Goal: Complete application form: Complete application form

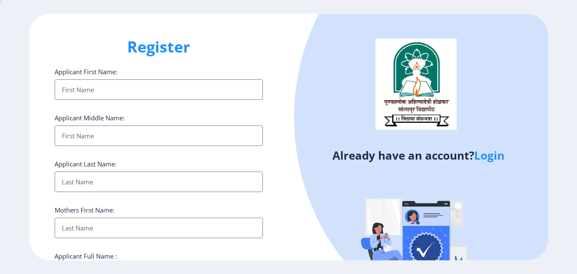
select select
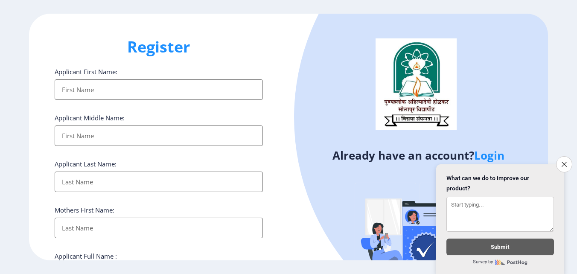
click at [219, 96] on input "Applicant First Name:" at bounding box center [159, 89] width 208 height 20
click at [568, 159] on button "Close survey" at bounding box center [564, 164] width 18 height 18
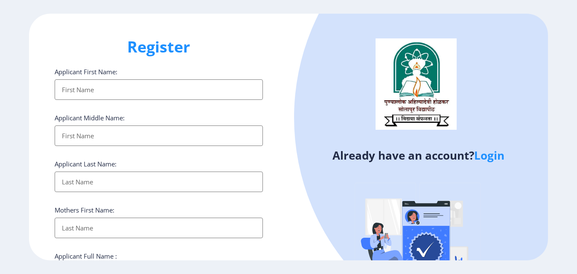
click at [157, 84] on input "Applicant First Name:" at bounding box center [159, 89] width 208 height 20
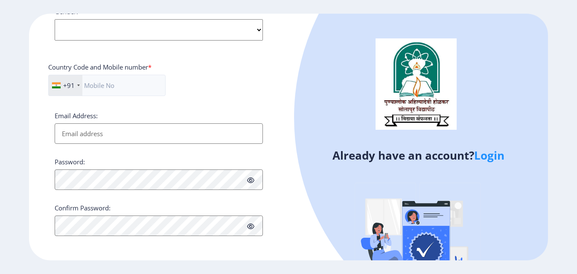
scroll to position [347, 0]
click at [254, 85] on div "+91 [GEOGRAPHIC_DATA] ([GEOGRAPHIC_DATA]) +91 [GEOGRAPHIC_DATA] (‫[GEOGRAPHIC_D…" at bounding box center [158, 87] width 221 height 28
click at [496, 159] on link "Login" at bounding box center [489, 155] width 30 height 15
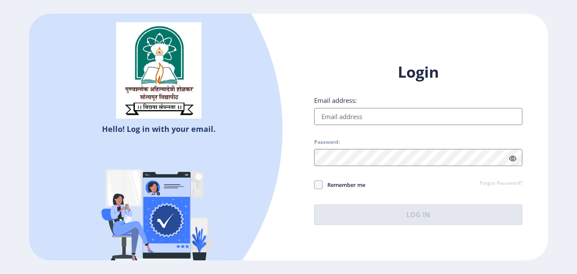
click at [403, 117] on input "Email address:" at bounding box center [418, 116] width 208 height 17
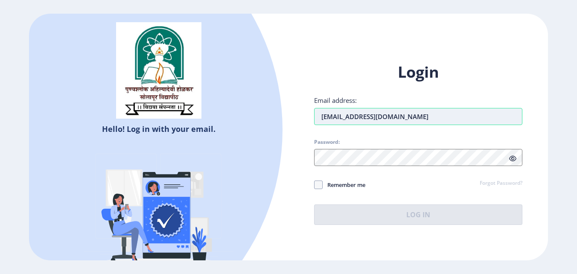
type input "[EMAIL_ADDRESS][DOMAIN_NAME]"
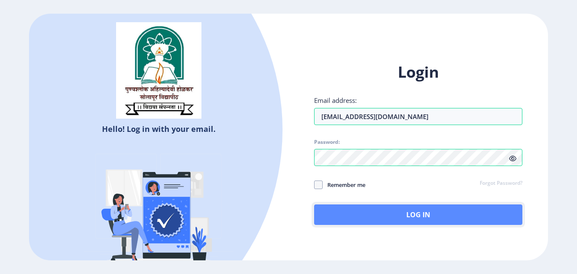
click at [403, 210] on button "Log In" at bounding box center [418, 214] width 208 height 20
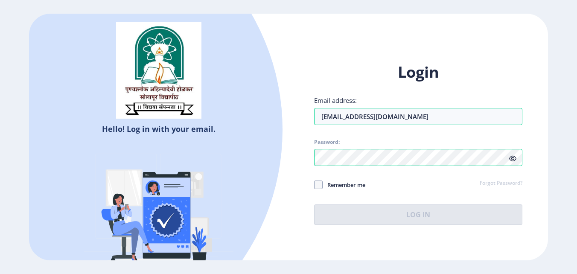
select select
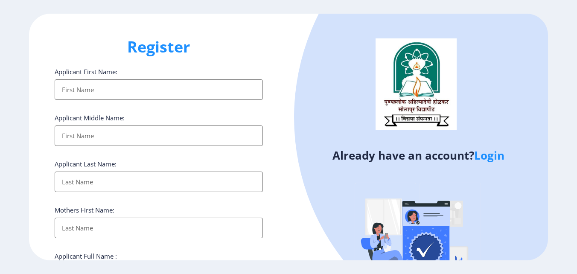
click at [180, 90] on input "Applicant First Name:" at bounding box center [159, 89] width 208 height 20
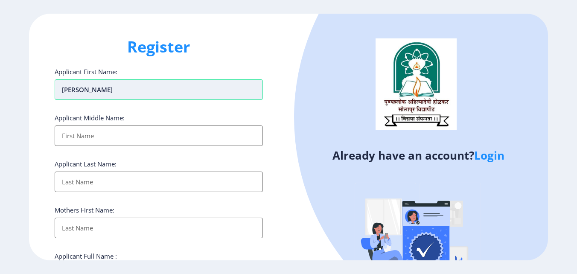
type input "[PERSON_NAME]"
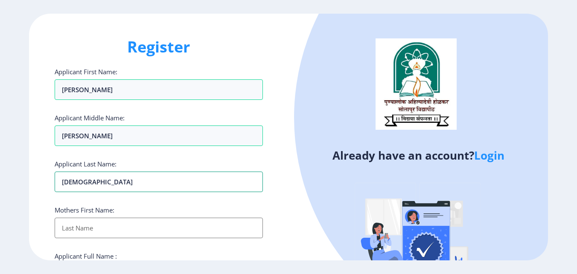
type input "[DEMOGRAPHIC_DATA]"
click at [150, 224] on input "Applicant First Name:" at bounding box center [159, 228] width 208 height 20
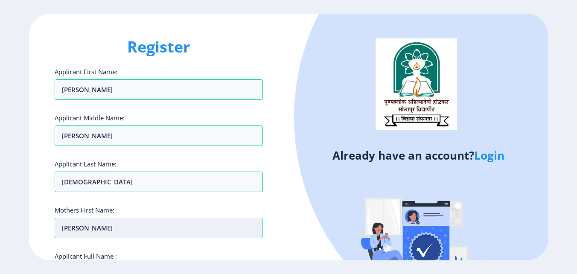
scroll to position [85, 0]
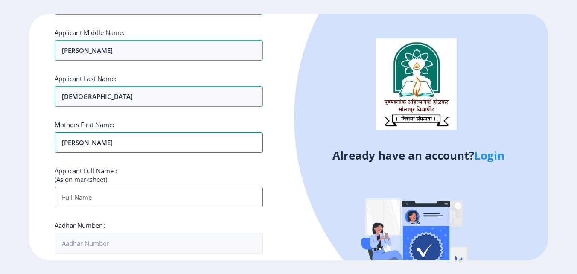
type input "[PERSON_NAME]"
click at [145, 201] on input "Applicant First Name:" at bounding box center [159, 197] width 208 height 20
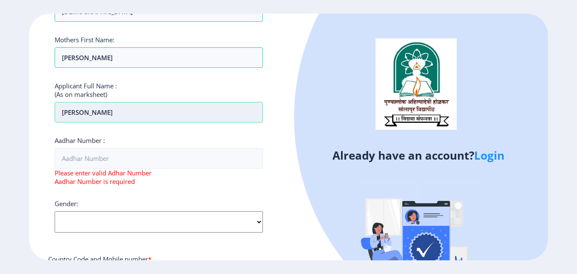
scroll to position [171, 0]
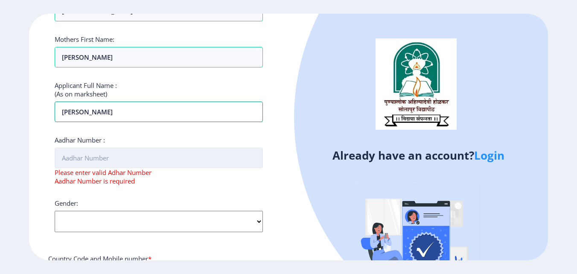
type input "[PERSON_NAME]"
click at [145, 162] on input "Aadhar Number :" at bounding box center [159, 158] width 208 height 20
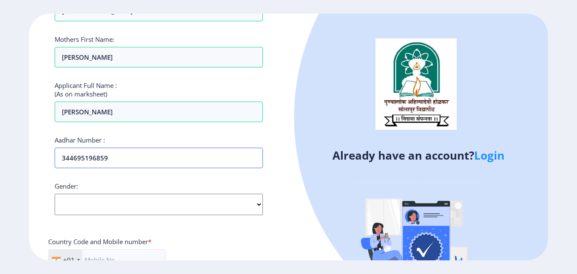
type input "344695196859"
click at [106, 204] on select "Select Gender [DEMOGRAPHIC_DATA] [DEMOGRAPHIC_DATA] Other" at bounding box center [159, 204] width 208 height 21
select select "[DEMOGRAPHIC_DATA]"
click at [55, 194] on select "Select Gender [DEMOGRAPHIC_DATA] [DEMOGRAPHIC_DATA] Other" at bounding box center [159, 204] width 208 height 21
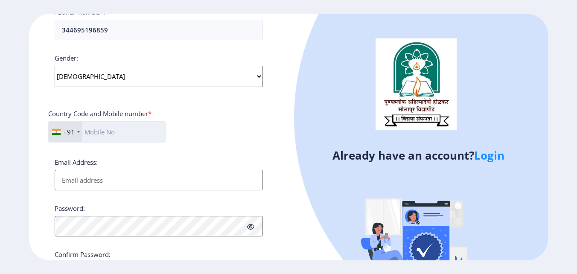
click at [109, 133] on input "text" at bounding box center [107, 131] width 118 height 21
type input "8624894346"
click at [127, 177] on input "Email Address:" at bounding box center [159, 180] width 208 height 20
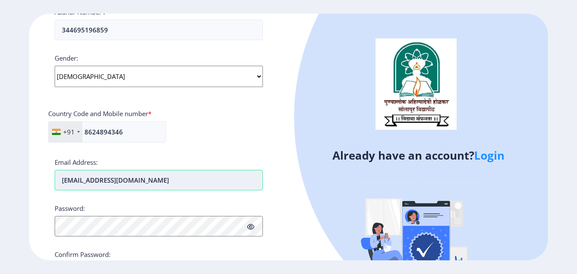
type input "[EMAIL_ADDRESS][DOMAIN_NAME]"
click at [250, 225] on icon at bounding box center [250, 226] width 7 height 6
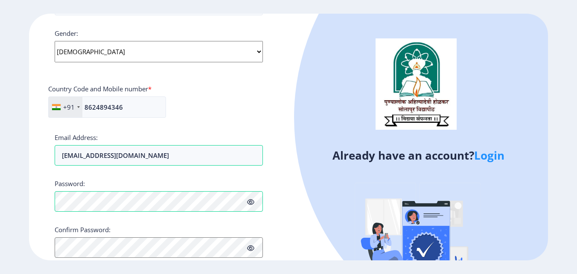
scroll to position [357, 0]
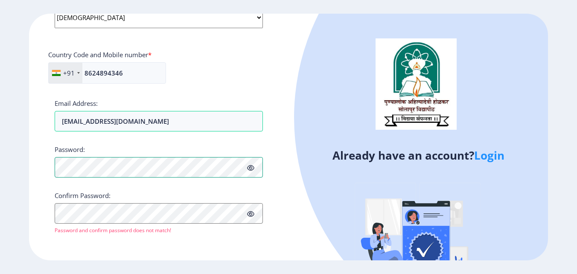
click at [52, 166] on div "Register Applicant First Name: [PERSON_NAME] Applicant Middle Name: [PERSON_NAM…" at bounding box center [158, 137] width 259 height 247
click at [89, 224] on div "Confirm Password: Password and confirm password does not match!" at bounding box center [159, 212] width 208 height 43
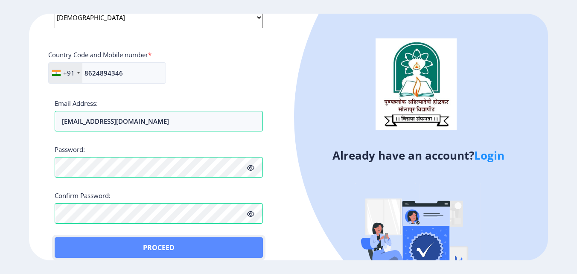
click at [59, 243] on button "Proceed" at bounding box center [159, 247] width 208 height 20
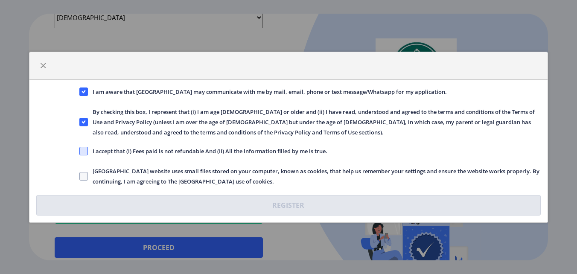
click at [81, 152] on span at bounding box center [83, 151] width 9 height 9
click at [80, 151] on input "I accept that (I) Fees paid is not refundable And (II) All the information fill…" at bounding box center [79, 151] width 0 height 0
checkbox input "true"
click at [86, 174] on span at bounding box center [83, 176] width 9 height 9
click at [80, 176] on input "[GEOGRAPHIC_DATA] website uses small files stored on your computer, known as co…" at bounding box center [79, 176] width 0 height 0
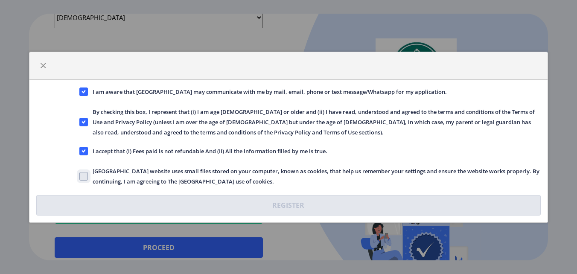
checkbox input "true"
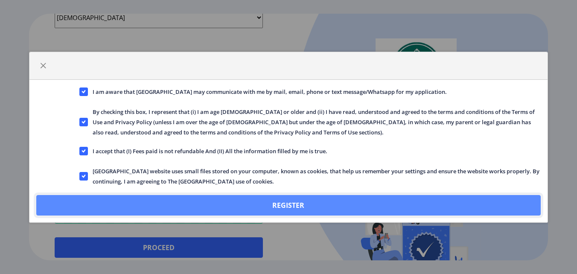
click at [255, 205] on button "Register" at bounding box center [288, 205] width 505 height 20
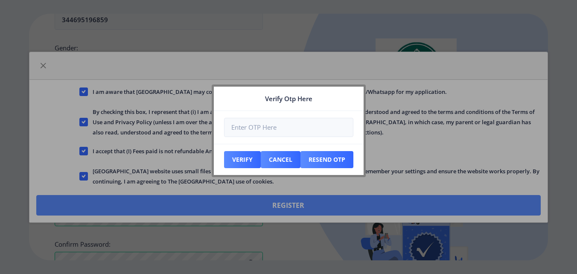
scroll to position [406, 0]
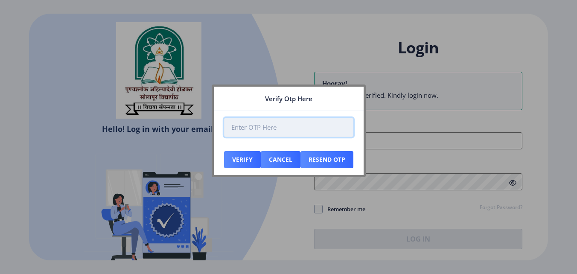
click at [291, 128] on input "number" at bounding box center [288, 127] width 129 height 19
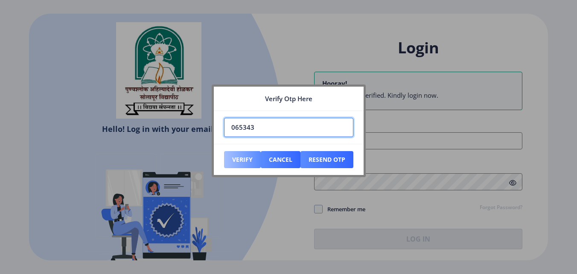
type input "065343"
click at [250, 154] on button "Verify" at bounding box center [242, 159] width 37 height 17
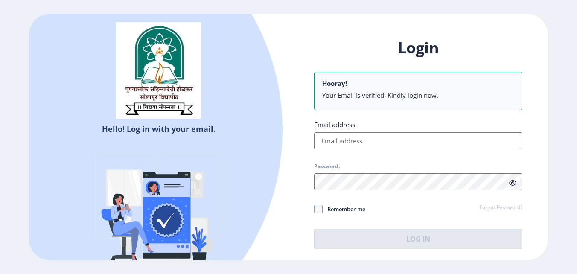
click at [342, 141] on input "Email address:" at bounding box center [418, 140] width 208 height 17
type input "[EMAIL_ADDRESS][DOMAIN_NAME]"
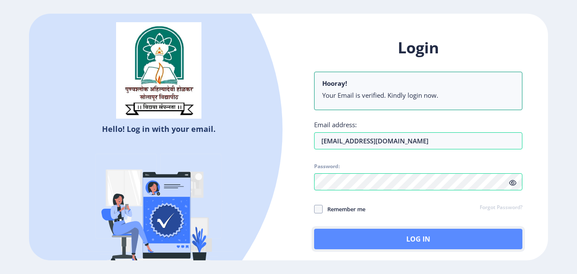
click at [394, 238] on button "Log In" at bounding box center [418, 239] width 208 height 20
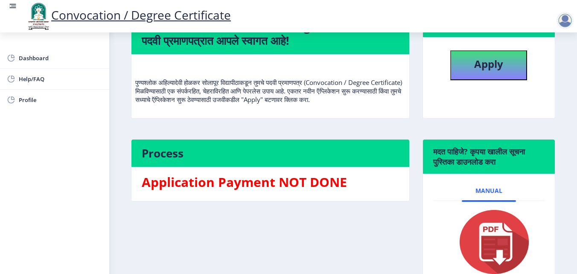
scroll to position [128, 0]
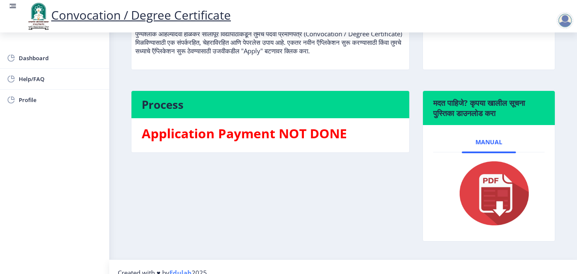
click at [494, 186] on img at bounding box center [489, 193] width 84 height 68
click at [490, 203] on img at bounding box center [489, 193] width 84 height 68
click at [292, 205] on div "Process Application Payment NOT DONE" at bounding box center [270, 172] width 291 height 164
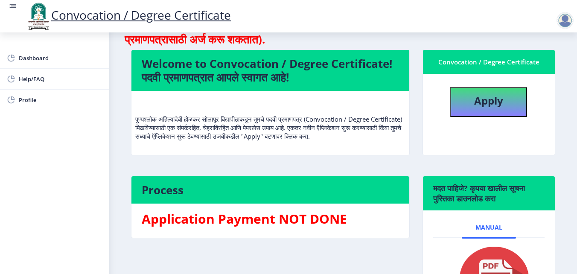
scroll to position [0, 0]
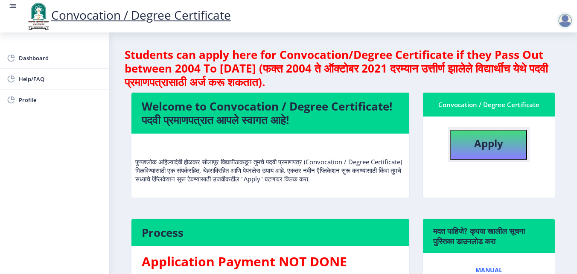
click at [475, 145] on b "Apply" at bounding box center [488, 143] width 29 height 14
select select
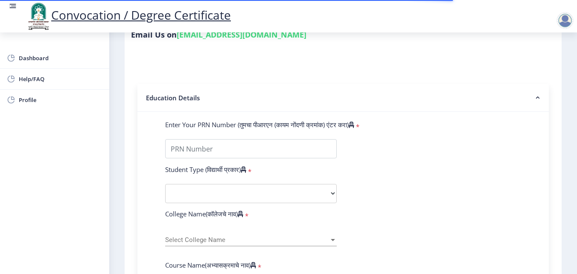
scroll to position [213, 0]
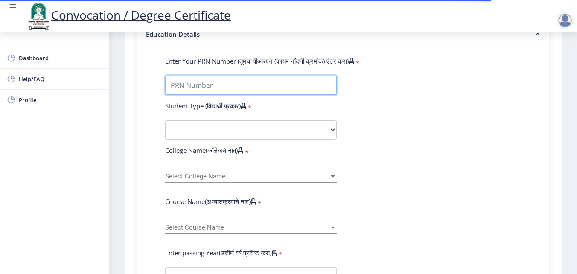
click at [295, 86] on input "Enter Your PRN Number (तुमचा पीआरएन (कायम नोंदणी क्रमांक) एंटर करा)" at bounding box center [250, 84] width 171 height 19
paste input "2010032500367035"
type input "2010032500367035"
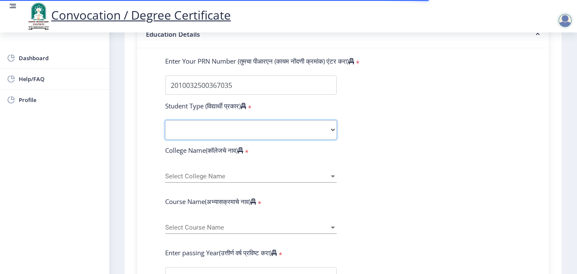
click at [251, 133] on select "Select Student Type Regular External" at bounding box center [250, 129] width 171 height 19
select select "Regular"
click at [165, 120] on select "Select Student Type Regular External" at bounding box center [250, 129] width 171 height 19
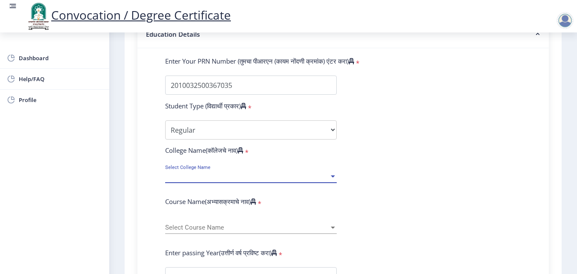
click at [244, 178] on span "Select College Name" at bounding box center [247, 176] width 164 height 7
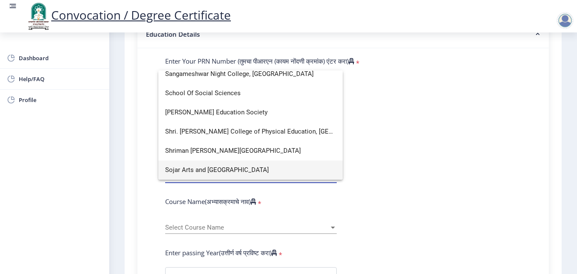
scroll to position [0, 0]
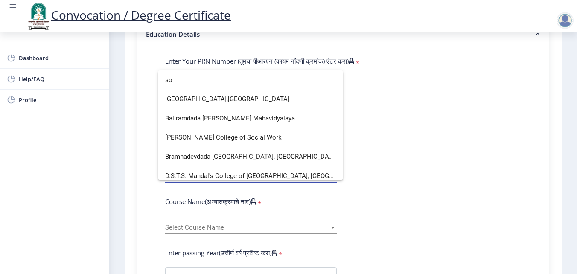
type input "s"
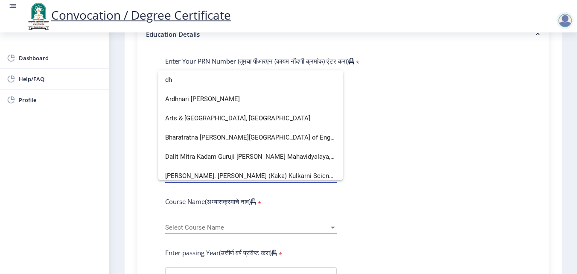
type input "d"
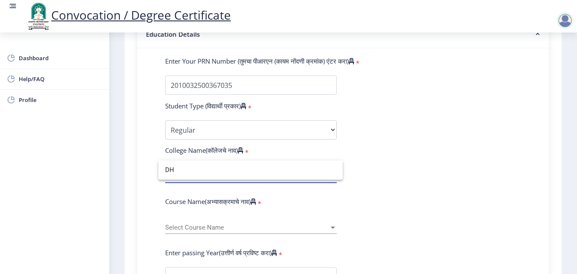
type input "D"
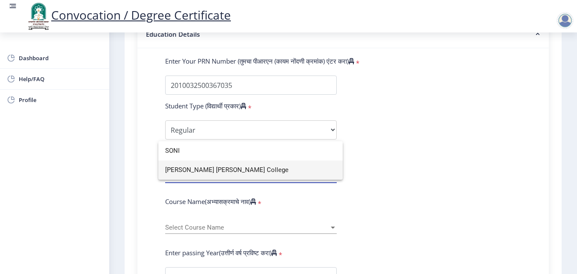
type input "SONI"
click at [265, 169] on span "[PERSON_NAME] [PERSON_NAME] College" at bounding box center [250, 169] width 171 height 19
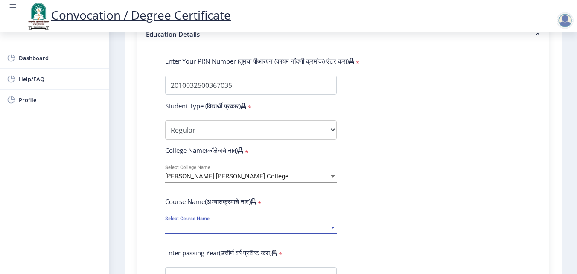
click at [269, 230] on span "Select Course Name" at bounding box center [247, 227] width 164 height 7
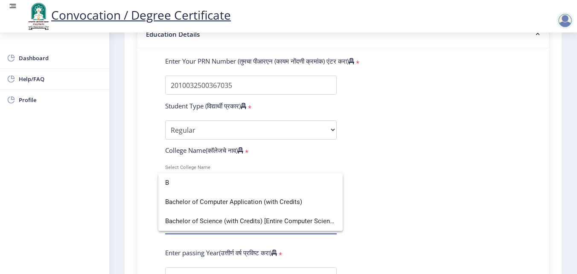
type input "B"
click at [440, 131] on div at bounding box center [288, 137] width 577 height 274
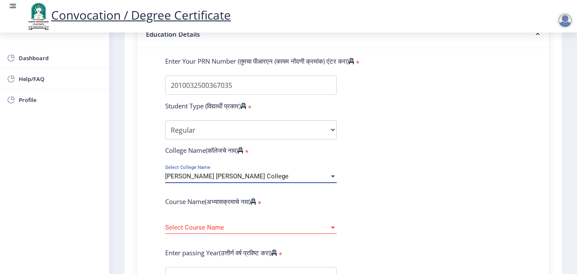
click at [243, 176] on span "[PERSON_NAME] [PERSON_NAME] College" at bounding box center [226, 176] width 123 height 8
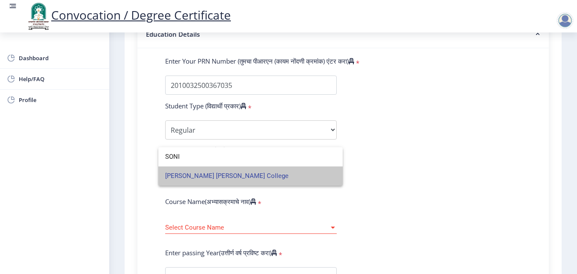
click at [243, 176] on span "[PERSON_NAME] [PERSON_NAME] College" at bounding box center [250, 175] width 171 height 19
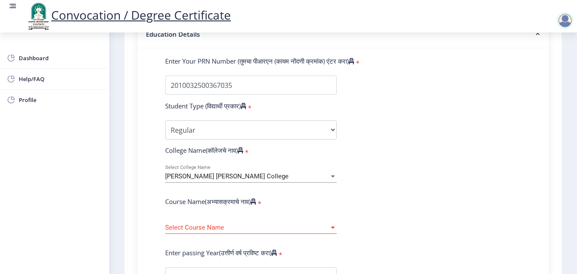
click at [258, 226] on span "Select Course Name" at bounding box center [247, 227] width 164 height 7
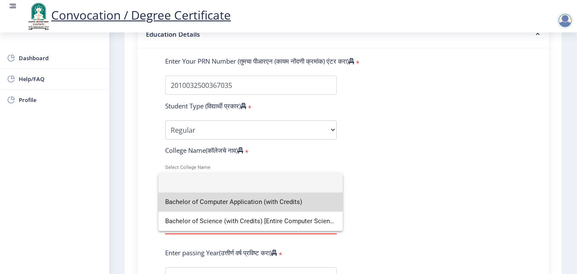
click at [268, 205] on span "Bachelor of Computer Application (with Credits)" at bounding box center [250, 201] width 171 height 19
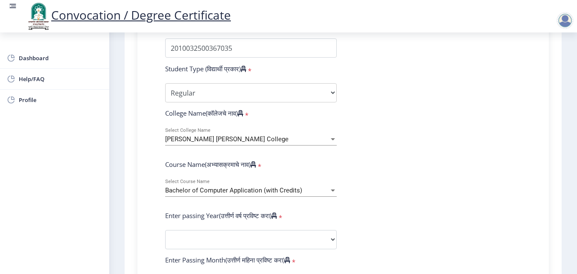
scroll to position [299, 0]
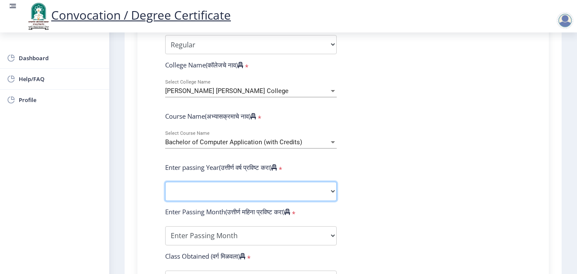
click at [295, 189] on select "2025 2024 2023 2022 2021 2020 2019 2018 2017 2016 2015 2014 2013 2012 2011 2010…" at bounding box center [250, 191] width 171 height 19
select select "2014"
click at [165, 182] on select "2025 2024 2023 2022 2021 2020 2019 2018 2017 2016 2015 2014 2013 2012 2011 2010…" at bounding box center [250, 191] width 171 height 19
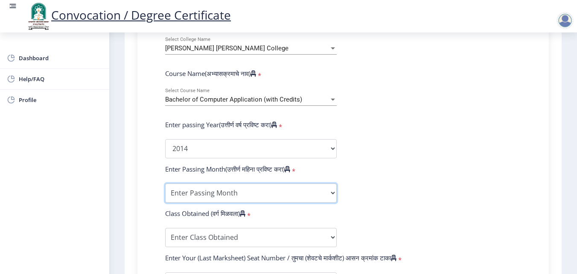
click at [249, 193] on select "Enter Passing Month March April May October November December" at bounding box center [250, 192] width 171 height 19
select select "October"
click at [165, 183] on select "Enter Passing Month March April May October November December" at bounding box center [250, 192] width 171 height 19
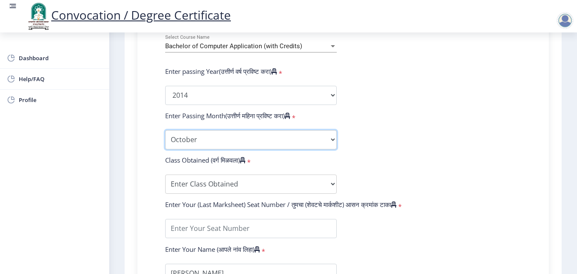
scroll to position [426, 0]
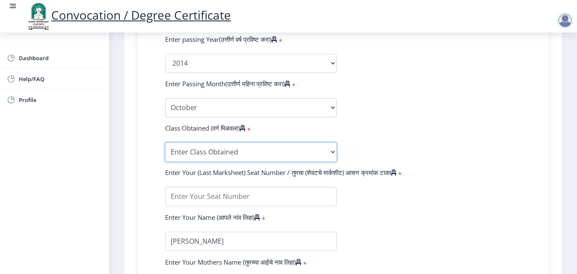
click at [241, 155] on select "Enter Class Obtained FIRST CLASS WITH DISTINCTION FIRST CLASS HIGHER SECOND CLA…" at bounding box center [250, 151] width 171 height 19
select select "SECOND CLASS"
click at [165, 142] on select "Enter Class Obtained FIRST CLASS WITH DISTINCTION FIRST CLASS HIGHER SECOND CLA…" at bounding box center [250, 151] width 171 height 19
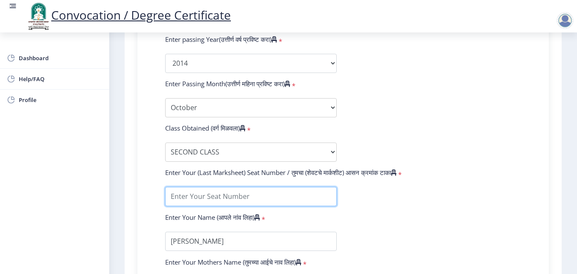
click at [313, 193] on input "textarea" at bounding box center [250, 196] width 171 height 19
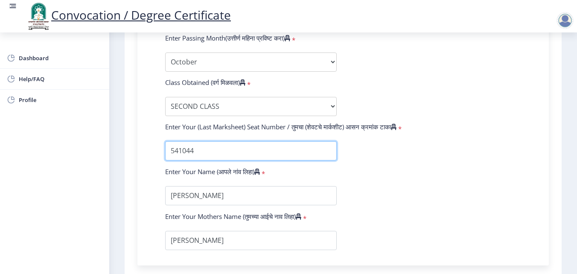
scroll to position [557, 0]
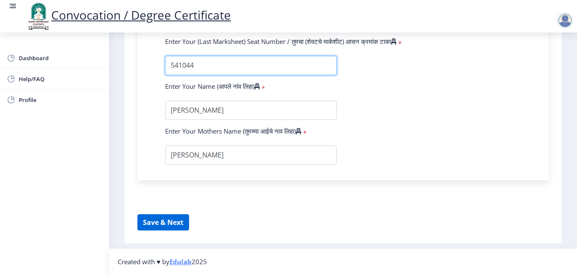
type input "541044"
click at [171, 222] on button "Save & Next" at bounding box center [163, 222] width 52 height 16
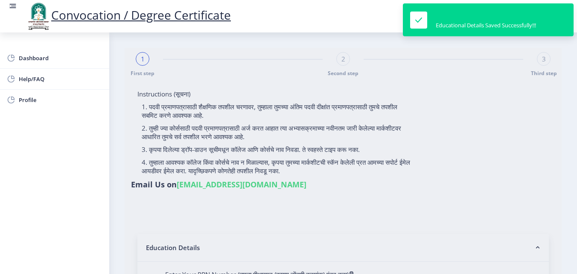
select select
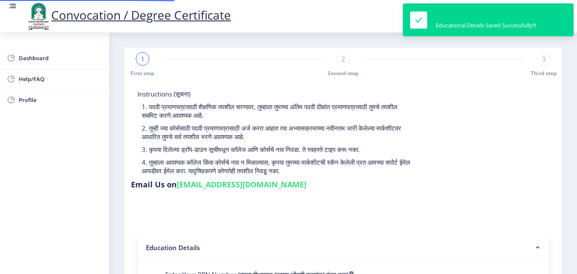
type input "2010032500367035"
select select "Regular"
select select "2014"
select select "October"
select select "SECOND CLASS"
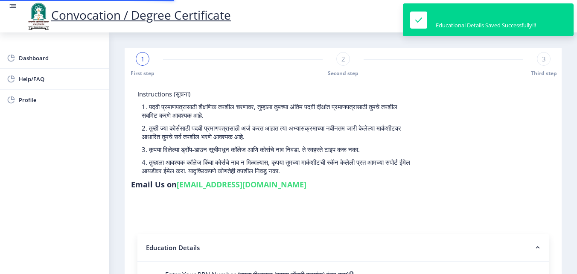
type input "541044"
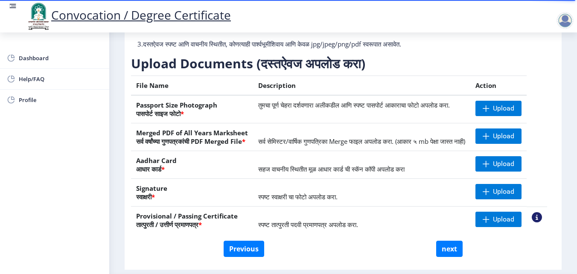
scroll to position [128, 0]
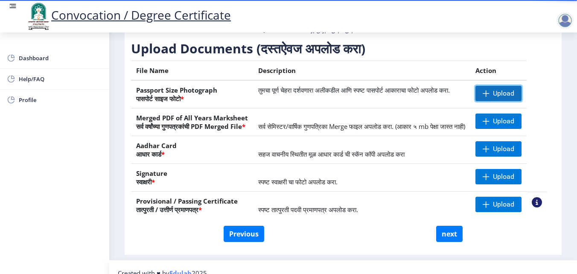
click at [514, 98] on span "Upload" at bounding box center [503, 93] width 21 height 9
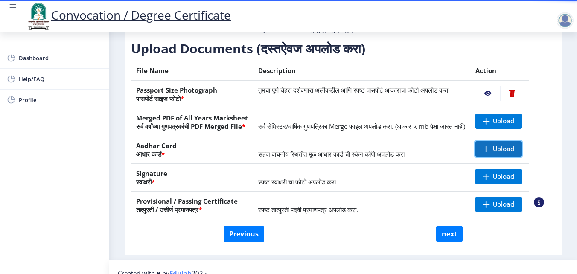
click at [496, 153] on span "Upload" at bounding box center [503, 149] width 21 height 9
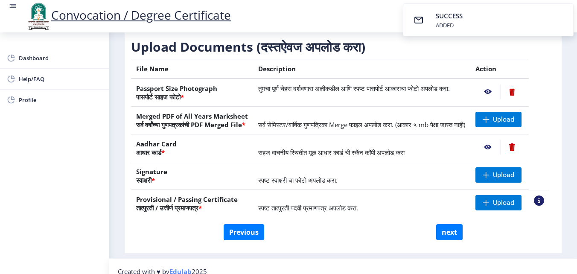
scroll to position [114, 0]
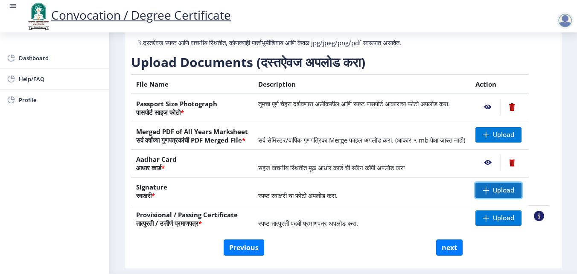
click at [514, 198] on span "Upload" at bounding box center [498, 190] width 46 height 15
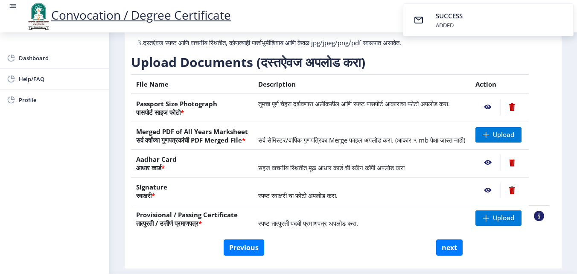
scroll to position [157, 0]
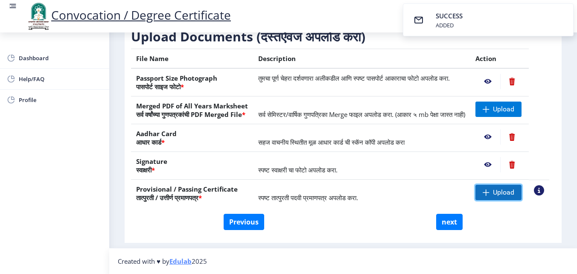
click at [509, 192] on span "Upload" at bounding box center [503, 192] width 21 height 9
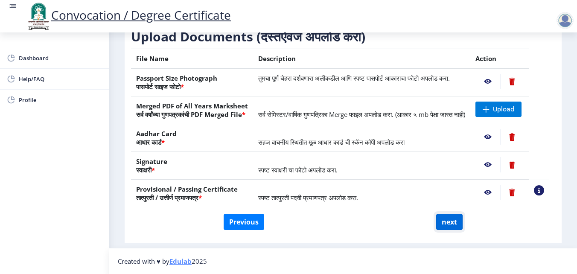
click at [457, 219] on button "next" at bounding box center [449, 222] width 26 height 16
select select
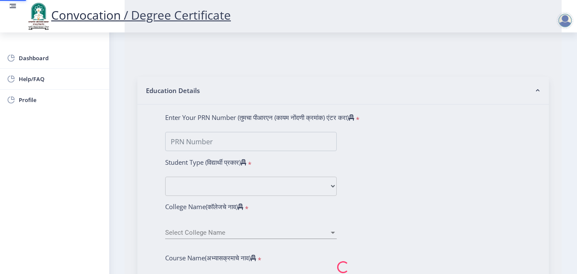
scroll to position [0, 0]
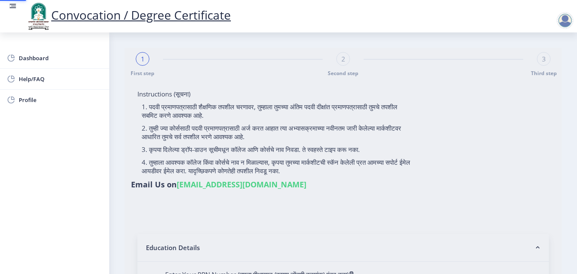
type input "[PERSON_NAME]"
type input "2010032500367035"
select select "Regular"
select select "2014"
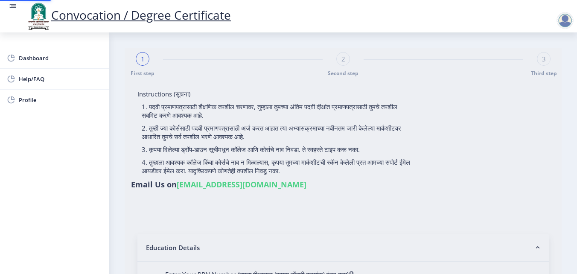
select select "October"
select select "SECOND CLASS"
type input "541044"
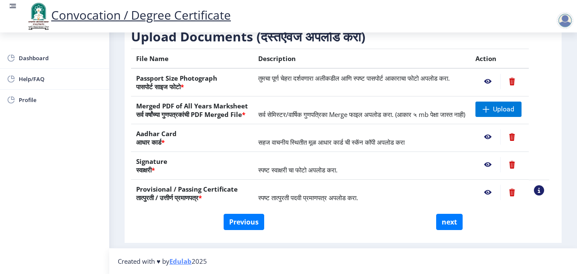
scroll to position [29, 0]
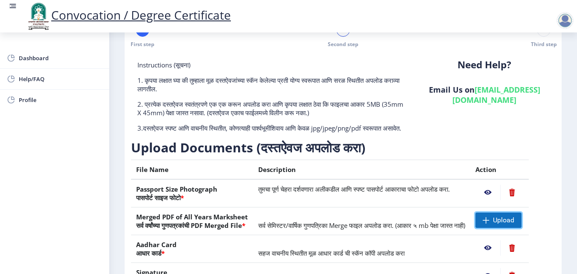
click at [495, 228] on span "Upload" at bounding box center [498, 219] width 46 height 15
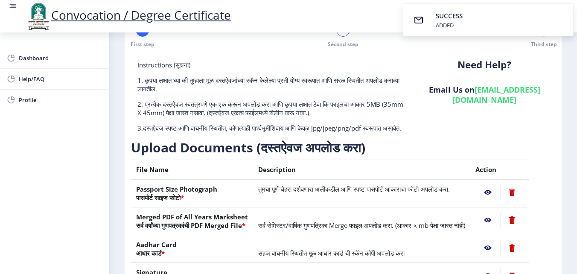
scroll to position [157, 0]
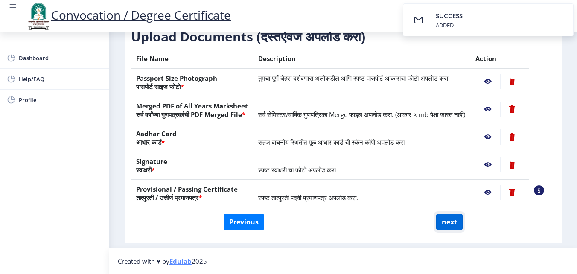
click at [443, 224] on button "next" at bounding box center [449, 222] width 26 height 16
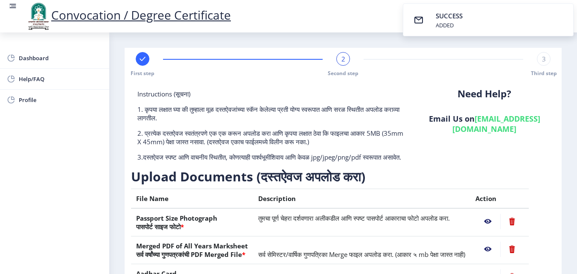
select select
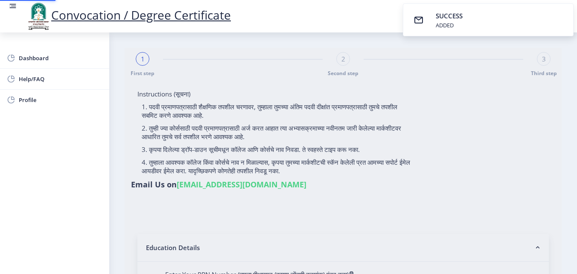
select select
type input "2010032500367035"
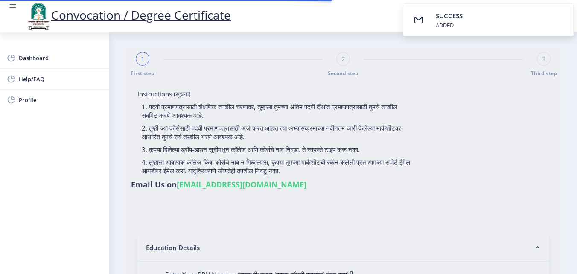
select select "Regular"
select select "2014"
select select "October"
select select "SECOND CLASS"
type input "541044"
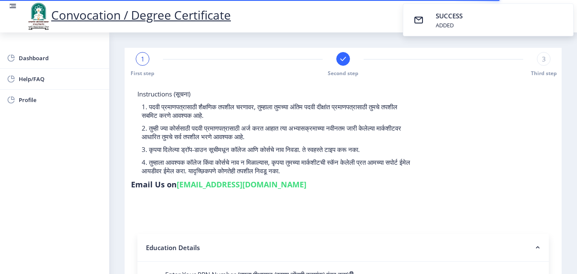
select select
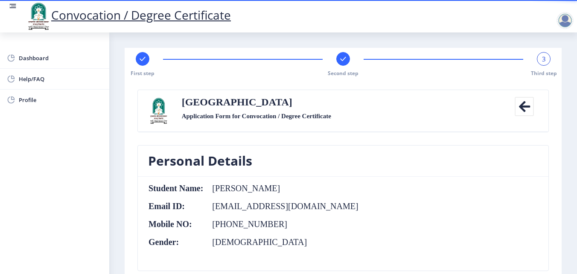
click at [520, 108] on icon at bounding box center [523, 106] width 19 height 19
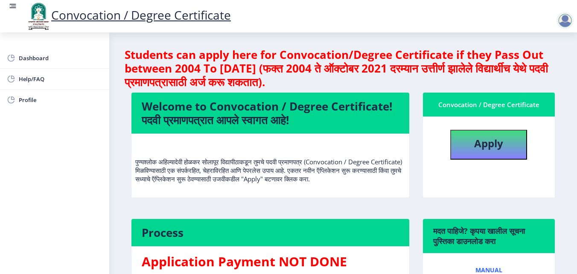
scroll to position [85, 0]
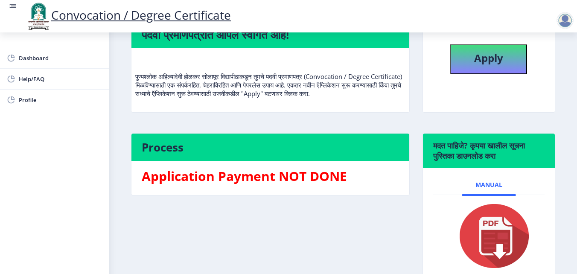
click at [291, 183] on h3 "Application Payment NOT DONE" at bounding box center [270, 176] width 257 height 17
click at [35, 59] on span "Dashboard" at bounding box center [61, 58] width 84 height 10
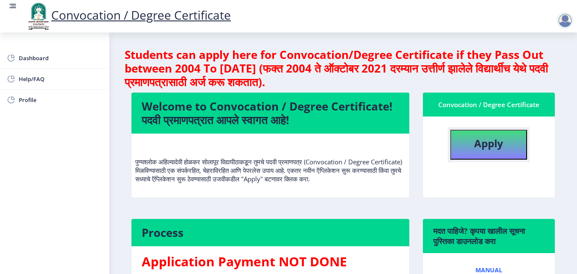
click at [498, 140] on b "Apply" at bounding box center [488, 143] width 29 height 14
select select
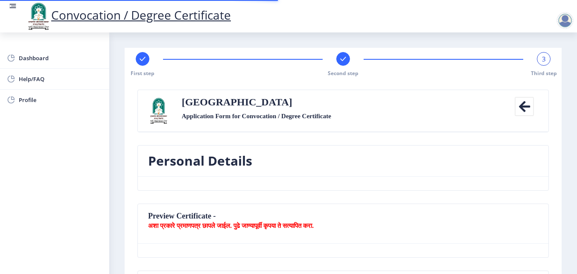
select select
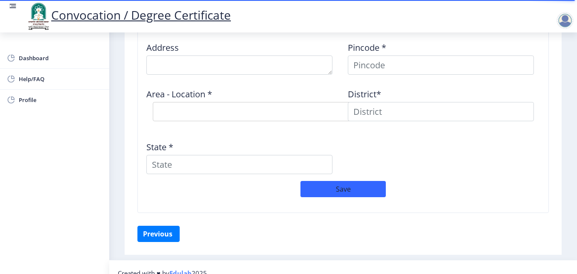
scroll to position [737, 0]
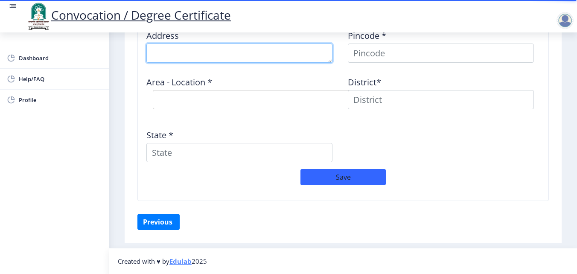
click at [270, 53] on textarea at bounding box center [239, 53] width 186 height 19
type textarea "L"
type textarea "[STREET_ADDRESS][PERSON_NAME][PERSON_NAME]"
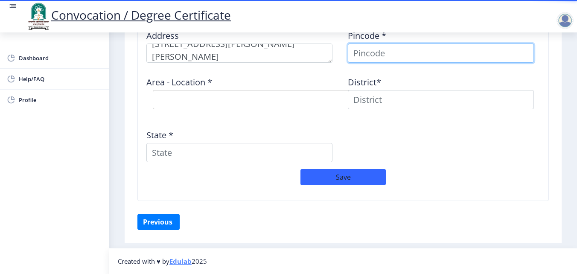
scroll to position [731, 0]
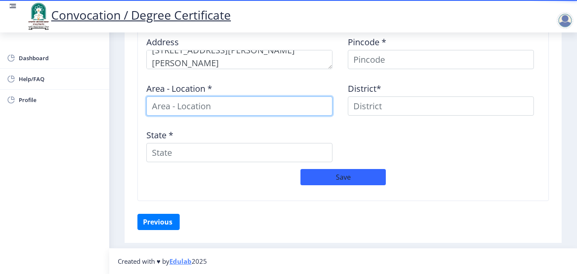
click at [276, 112] on input at bounding box center [239, 105] width 186 height 19
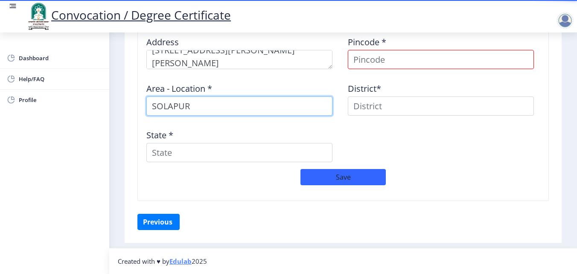
type input "SOLAPUR"
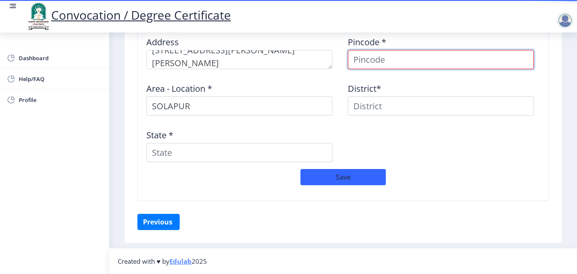
click at [372, 52] on input at bounding box center [441, 59] width 186 height 19
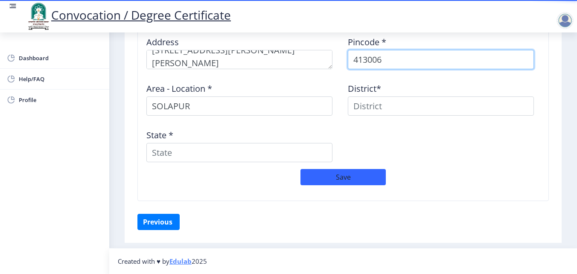
type input "413006"
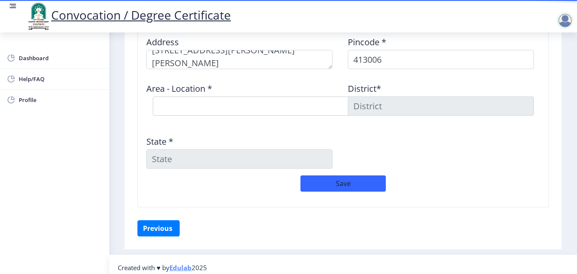
click at [269, 107] on select "Select Area Location [GEOGRAPHIC_DATA] Chowk S.O Kardehalli [PERSON_NAME] B.O M…" at bounding box center [281, 105] width 256 height 19
select select "4: Object"
click at [153, 96] on select "Select Area Location [GEOGRAPHIC_DATA] Chowk S.O Kardehalli [PERSON_NAME] B.O M…" at bounding box center [281, 105] width 256 height 19
type input "SOLAPUR"
type input "[GEOGRAPHIC_DATA]"
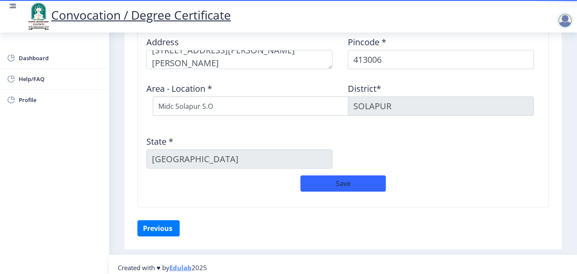
click at [273, 133] on div "State * [GEOGRAPHIC_DATA]" at bounding box center [242, 149] width 201 height 40
click at [342, 183] on button "Save" at bounding box center [342, 183] width 85 height 16
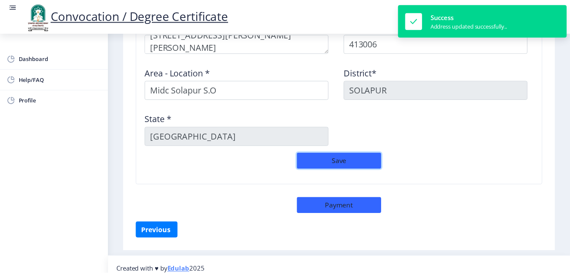
scroll to position [755, 0]
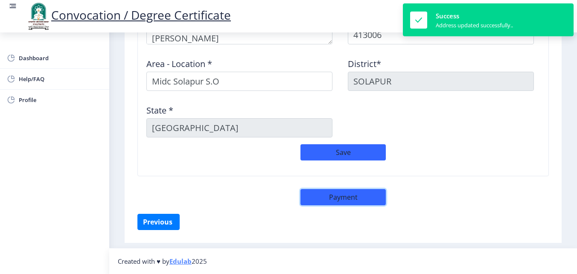
click at [354, 197] on button "Payment" at bounding box center [342, 197] width 85 height 16
select select "sealed"
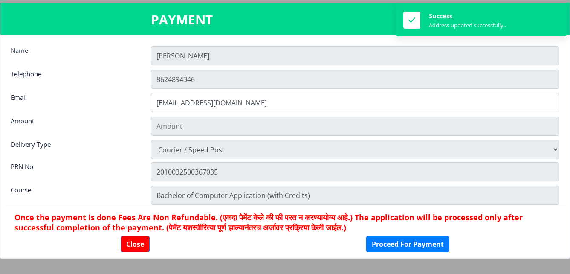
type input "2885"
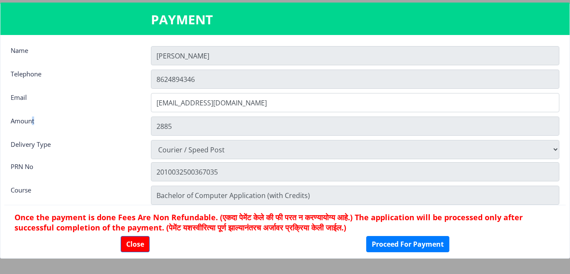
drag, startPoint x: 36, startPoint y: 119, endPoint x: 157, endPoint y: 133, distance: 121.6
click at [157, 133] on div "Amount 2885" at bounding box center [285, 125] width 562 height 19
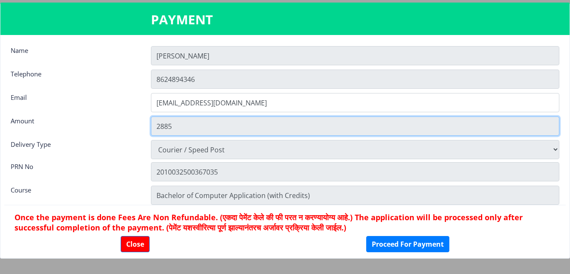
drag, startPoint x: 157, startPoint y: 133, endPoint x: 165, endPoint y: 133, distance: 8.1
click at [165, 133] on input "2885" at bounding box center [355, 125] width 409 height 19
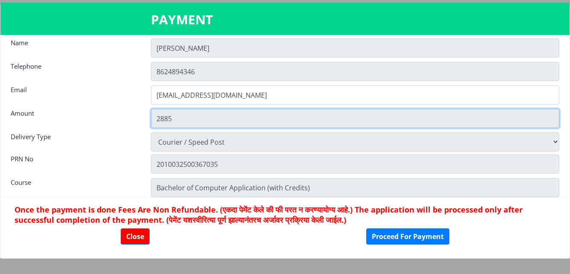
scroll to position [12, 0]
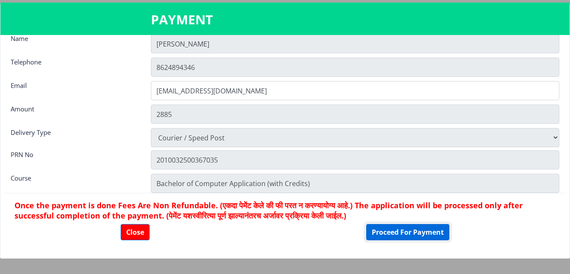
click at [385, 229] on button "Proceed For Payment" at bounding box center [407, 232] width 83 height 16
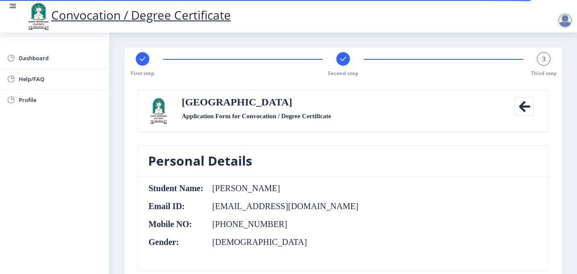
click at [339, 61] on rect at bounding box center [343, 59] width 9 height 9
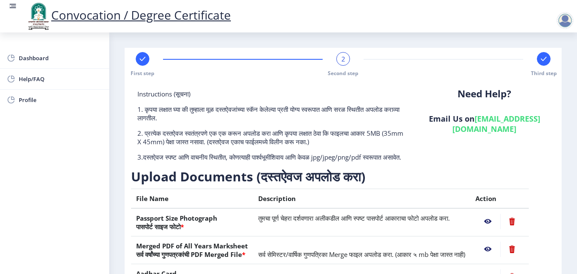
click at [145, 60] on rect at bounding box center [142, 59] width 9 height 9
select select "Regular"
select select "2014"
select select "October"
select select "SECOND CLASS"
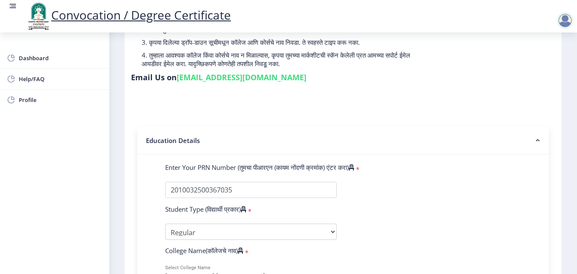
scroll to position [213, 0]
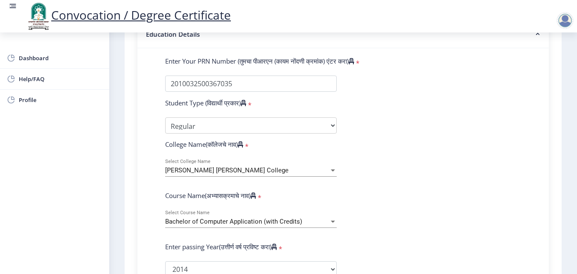
click at [255, 217] on div "Bachelor of Computer Application (with Credits) Select Course Name" at bounding box center [250, 219] width 171 height 18
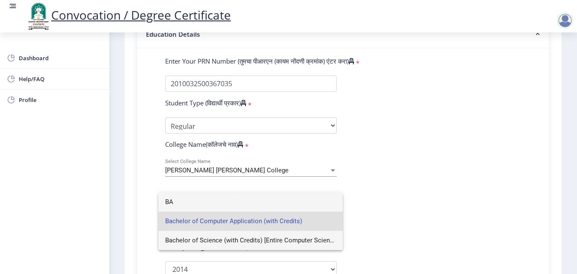
type input "B"
click at [429, 171] on div at bounding box center [288, 137] width 577 height 274
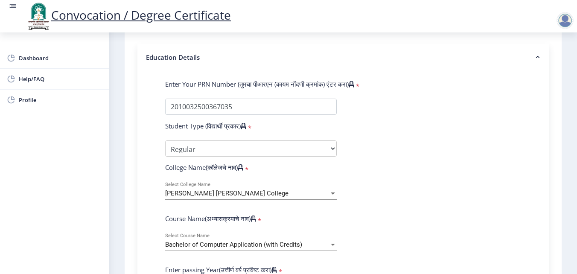
scroll to position [256, 0]
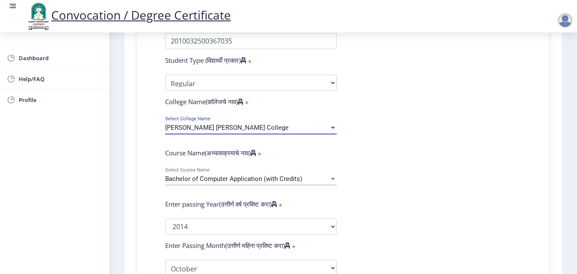
click at [320, 128] on div "[PERSON_NAME] [PERSON_NAME] College" at bounding box center [247, 127] width 164 height 7
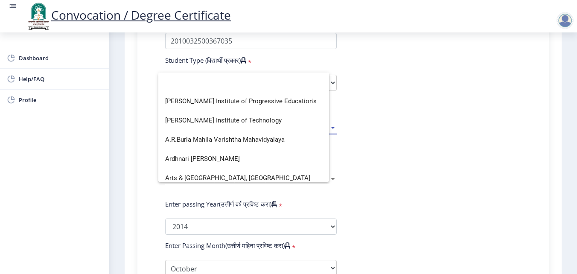
scroll to position [0, 0]
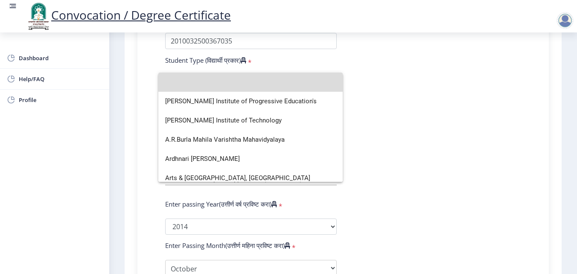
click at [292, 84] on input at bounding box center [250, 82] width 171 height 19
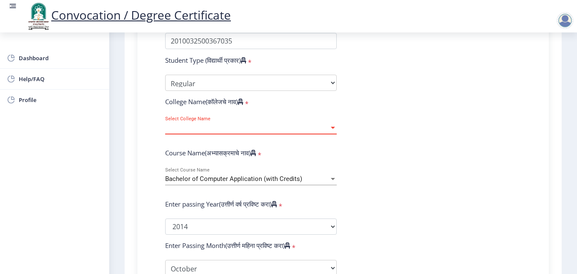
click at [300, 123] on div "Select College Name Select College Name" at bounding box center [250, 125] width 171 height 18
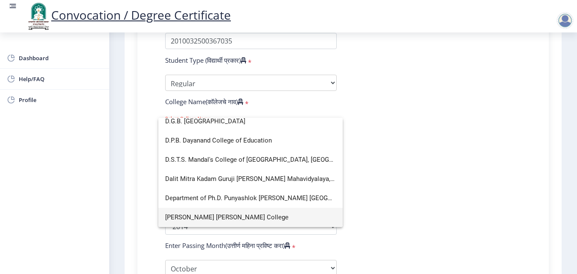
scroll to position [390, 0]
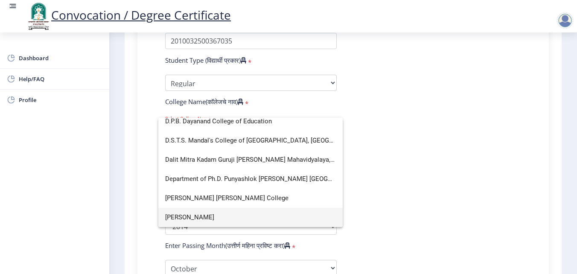
type input "D"
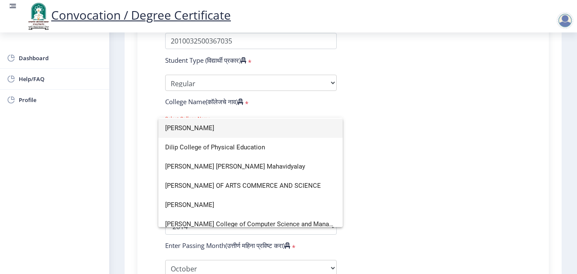
scroll to position [454, 0]
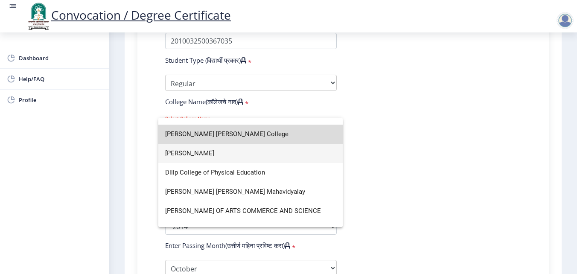
click at [268, 139] on span "[PERSON_NAME] [PERSON_NAME] College" at bounding box center [250, 134] width 171 height 19
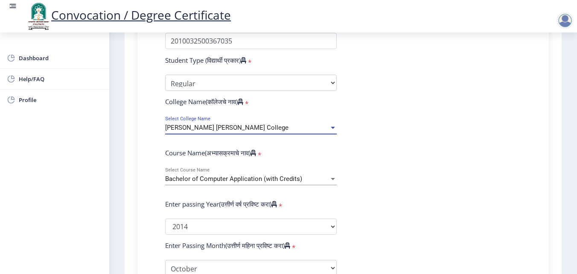
click at [365, 151] on form "Enter Your PRN Number (तुमचा पीआरएन (कायम नोंदणी क्रमांक) एंटर करा) * Student T…" at bounding box center [343, 228] width 368 height 428
click at [310, 178] on div "Bachelor of Computer Application (with Credits)" at bounding box center [247, 178] width 164 height 7
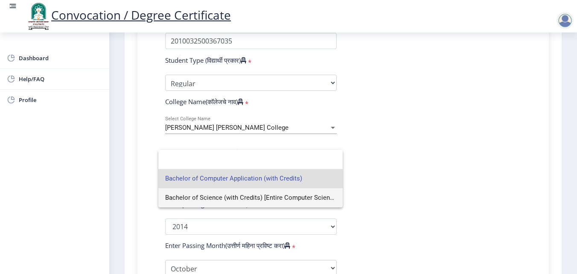
click at [296, 201] on span "Bachelor of Science (with Credits) [Entire Computer Science]" at bounding box center [250, 197] width 171 height 19
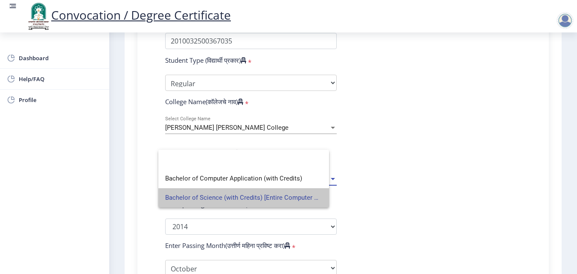
select select
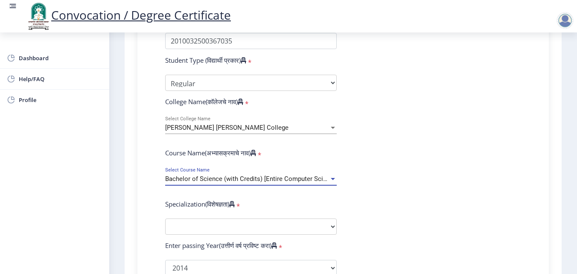
click at [298, 177] on span "Bachelor of Science (with Credits) [Entire Computer Science]" at bounding box center [251, 179] width 173 height 8
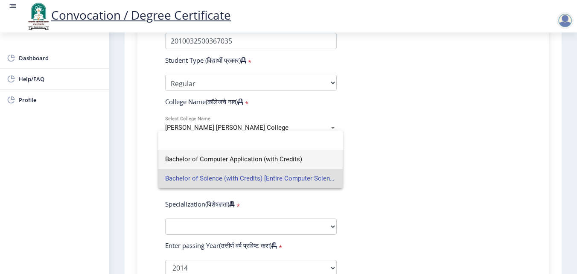
click at [293, 158] on span "Bachelor of Computer Application (with Credits)" at bounding box center [250, 159] width 171 height 19
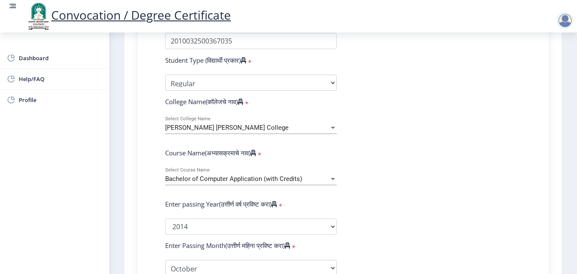
click at [374, 169] on form "Enter Your PRN Number (तुमचा पीआरएन (कायम नोंदणी क्रमांक) एंटर करा) * Student T…" at bounding box center [343, 228] width 368 height 428
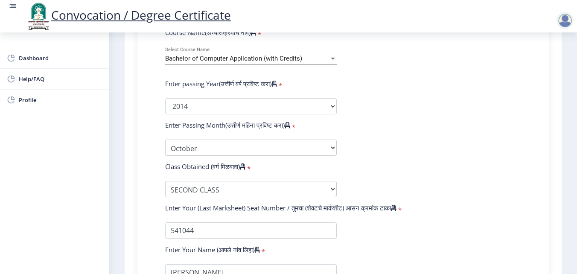
scroll to position [426, 0]
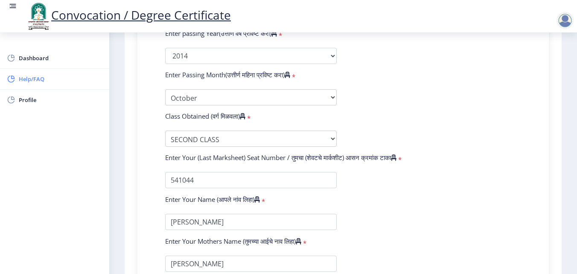
click at [23, 75] on span "Help/FAQ" at bounding box center [61, 79] width 84 height 10
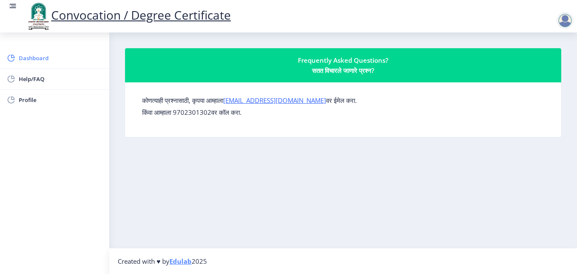
click at [49, 60] on span "Dashboard" at bounding box center [61, 58] width 84 height 10
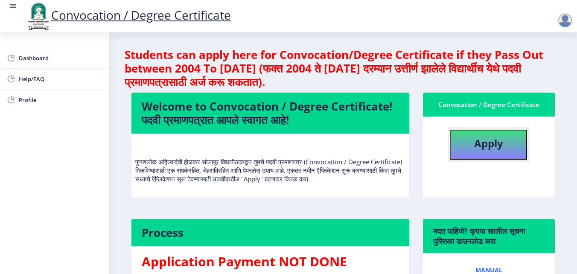
click at [493, 148] on b "Apply" at bounding box center [488, 143] width 29 height 14
select select
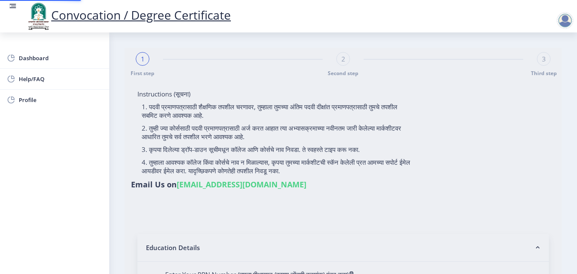
type input "2010032500367035"
select select "Regular"
select select "2014"
select select "October"
select select "SECOND CLASS"
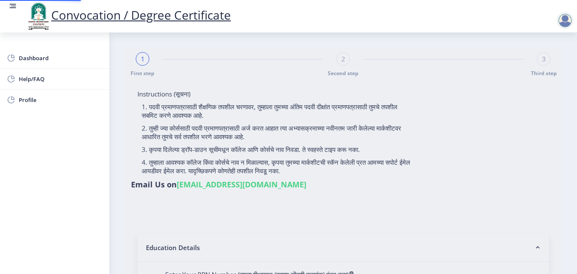
type input "541044"
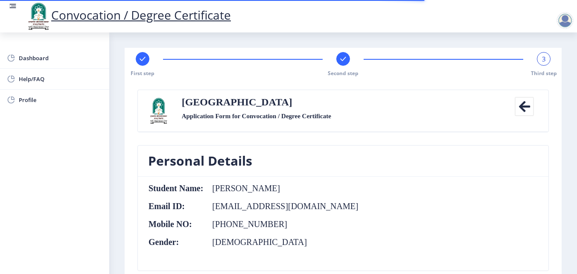
click at [144, 56] on rect at bounding box center [142, 59] width 9 height 9
select select "Regular"
select select "2014"
select select "October"
select select "SECOND CLASS"
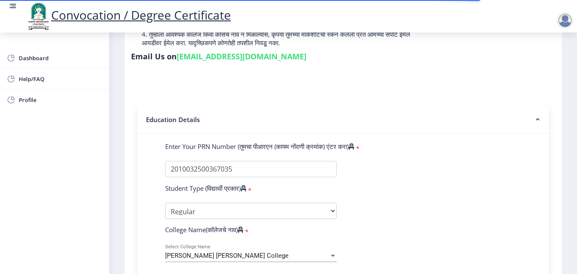
scroll to position [213, 0]
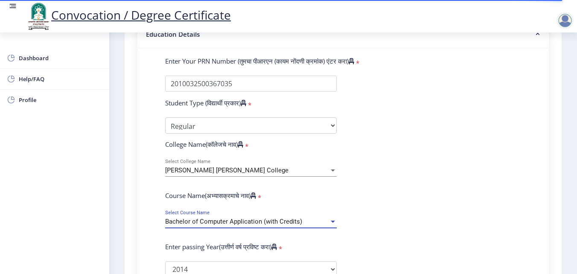
click at [304, 221] on div "Bachelor of Computer Application (with Credits)" at bounding box center [247, 221] width 164 height 7
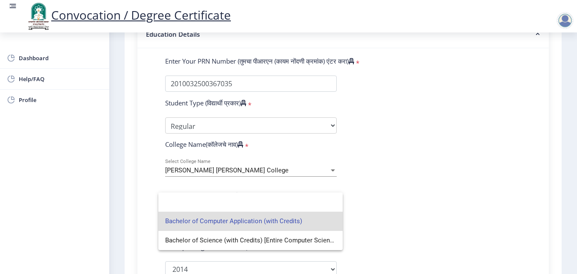
click at [375, 147] on div at bounding box center [288, 137] width 577 height 274
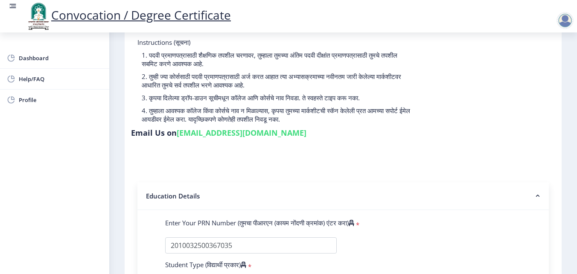
scroll to position [0, 0]
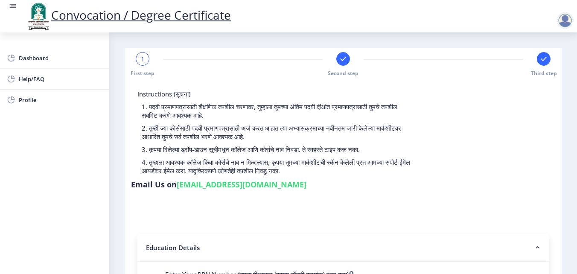
click at [541, 61] on rect at bounding box center [543, 59] width 9 height 9
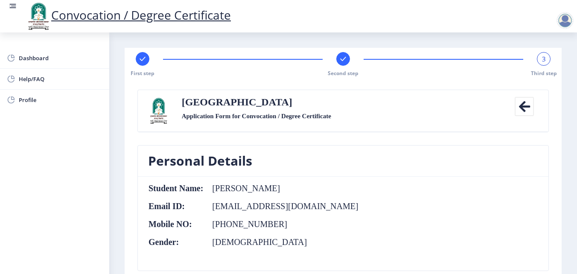
click at [21, 9] on div "Convocation / Degree Certificate" at bounding box center [128, 16] width 222 height 29
click at [7, 8] on nav "Convocation / Degree Certificate" at bounding box center [288, 16] width 577 height 32
click at [8, 5] on nav "Convocation / Degree Certificate" at bounding box center [288, 16] width 577 height 32
click at [12, 7] on rect at bounding box center [13, 6] width 9 height 9
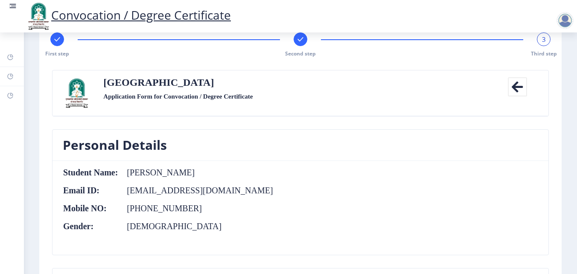
scroll to position [128, 0]
